Goal: Check status

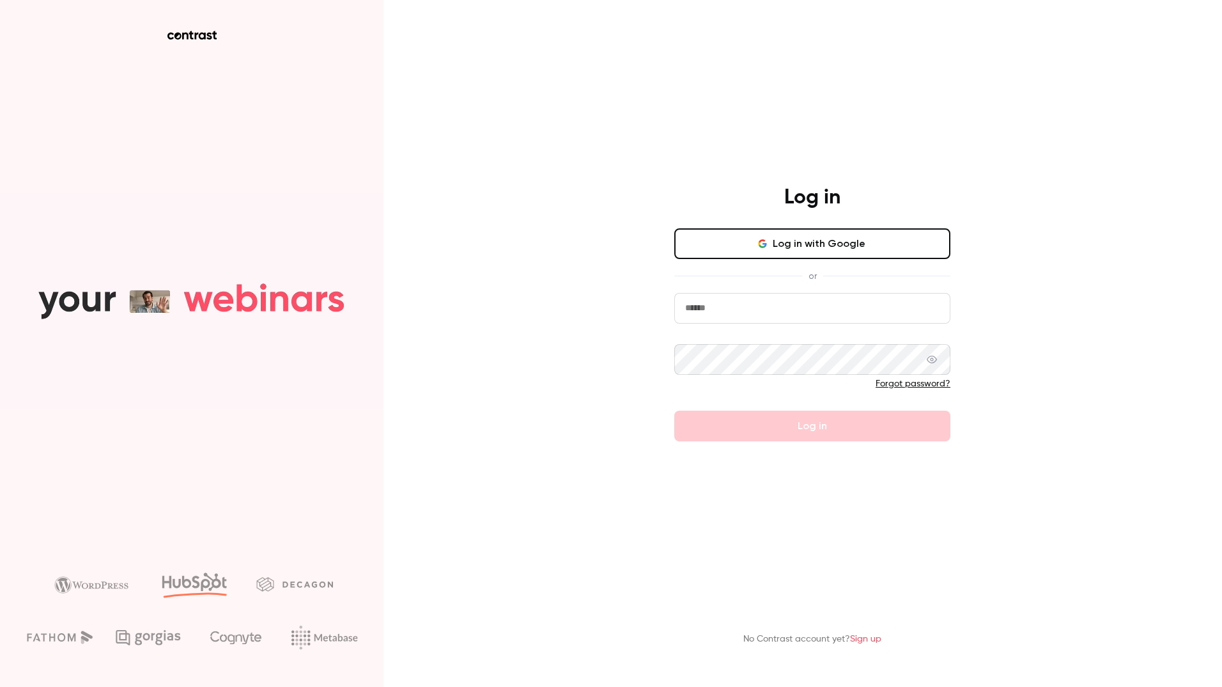
type input "**********"
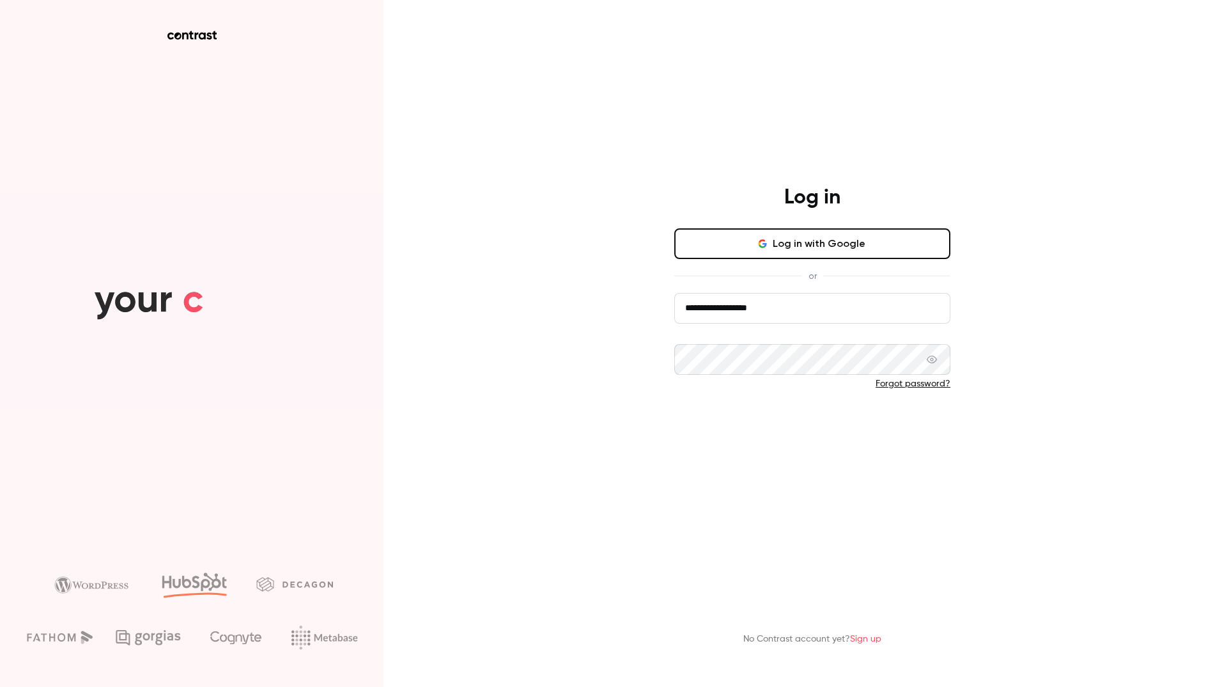
click at [794, 425] on button "Log in" at bounding box center [812, 425] width 276 height 31
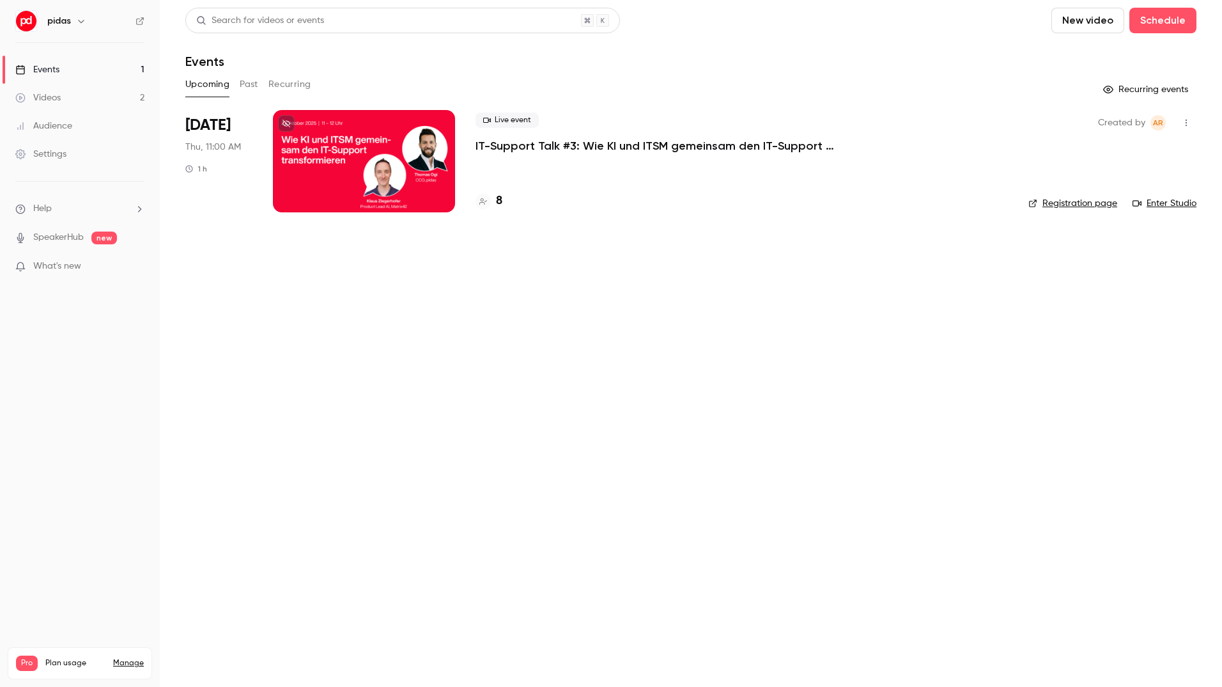
click at [540, 146] on p "IT-Support Talk #3: Wie KI und ITSM gemeinsam den IT-Support transformieren" at bounding box center [668, 145] width 384 height 15
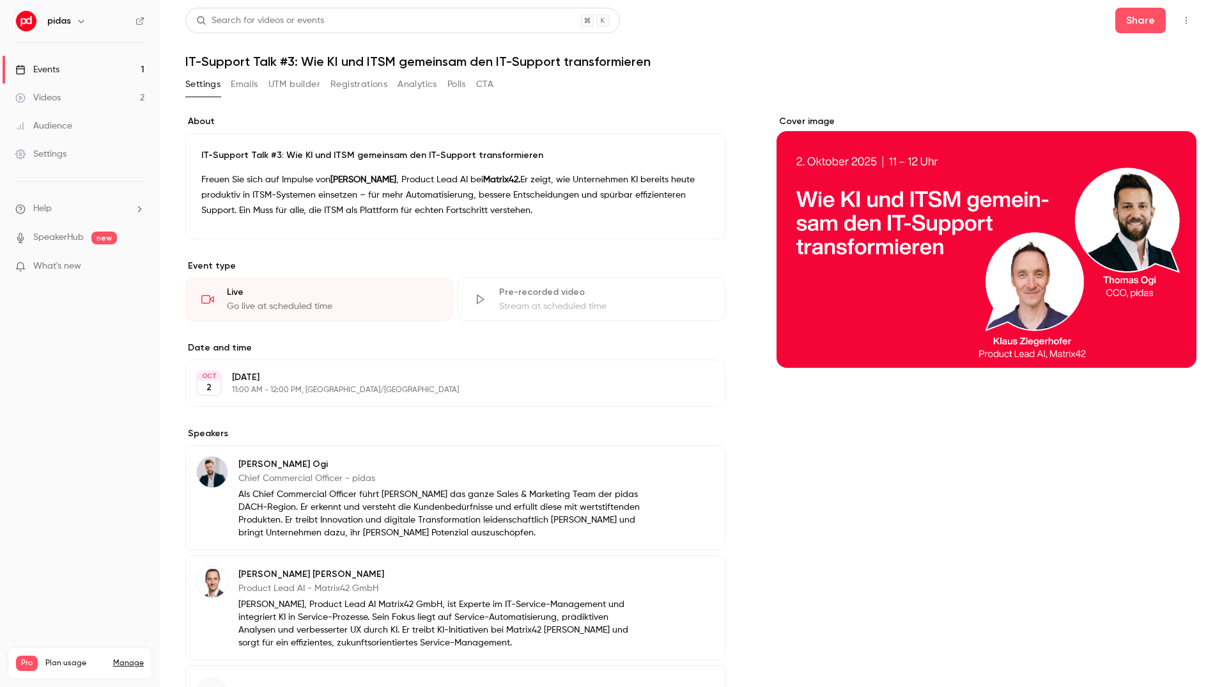
click at [359, 90] on button "Registrations" at bounding box center [359, 84] width 57 height 20
